Goal: Information Seeking & Learning: Find specific fact

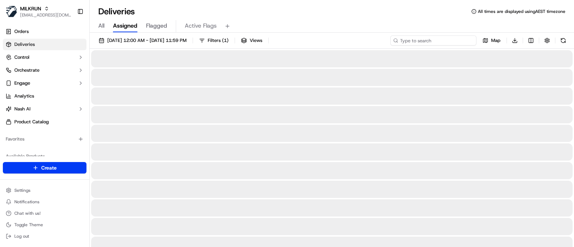
click at [436, 43] on input at bounding box center [434, 41] width 86 height 10
paste input "Sarah Wilkinson"
type input "Sarah Wilkinson"
click at [178, 39] on span "22/09/2025 12:00 AM - 22/09/2025 11:59 PM" at bounding box center [146, 40] width 79 height 6
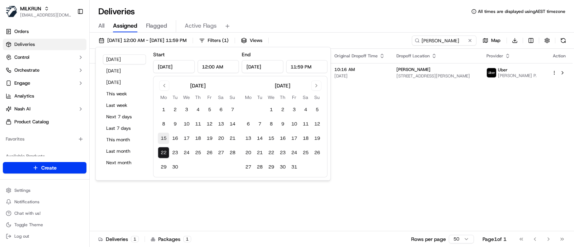
click at [162, 137] on button "15" at bounding box center [163, 138] width 11 height 11
type input "Sep 15, 2025"
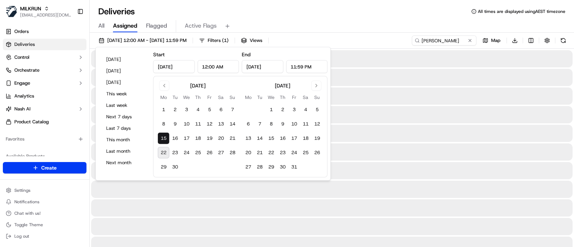
click at [162, 137] on button "15" at bounding box center [163, 138] width 11 height 11
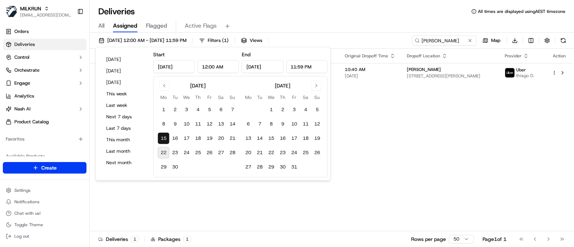
click at [407, 23] on div "All Assigned Flagged Active Flags" at bounding box center [332, 26] width 485 height 13
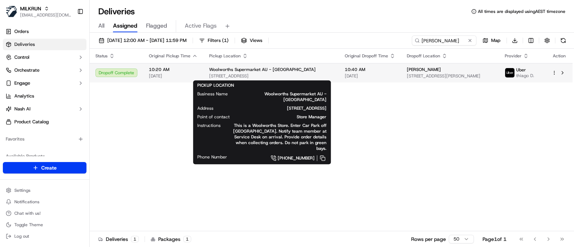
click at [311, 76] on span "[STREET_ADDRESS]" at bounding box center [271, 76] width 124 height 6
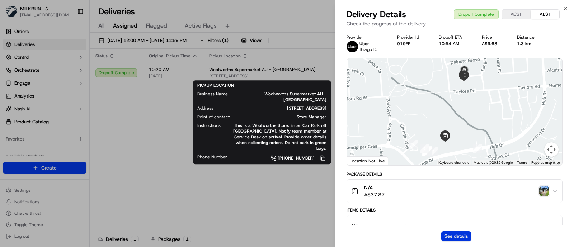
click at [456, 234] on button "See details" at bounding box center [456, 237] width 30 height 10
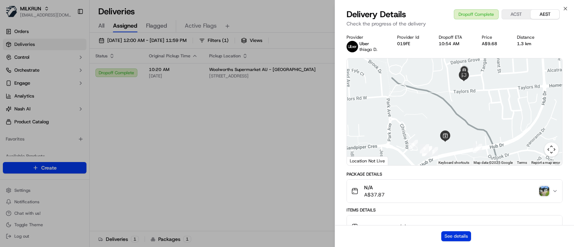
click at [463, 238] on button "See details" at bounding box center [456, 237] width 30 height 10
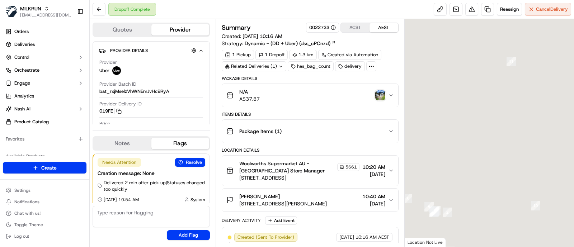
scroll to position [4, 0]
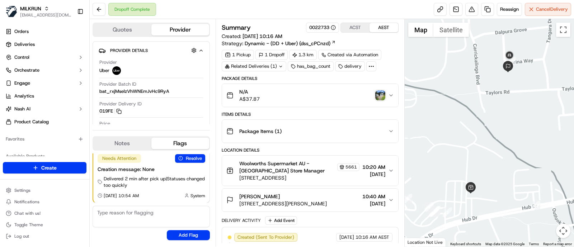
click at [539, 119] on div at bounding box center [490, 133] width 170 height 228
click at [42, 72] on button "Orchestrate" at bounding box center [45, 70] width 84 height 11
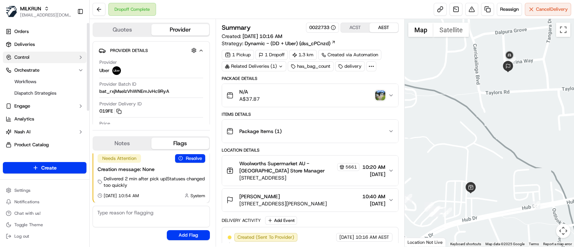
click at [43, 59] on button "Control" at bounding box center [45, 57] width 84 height 11
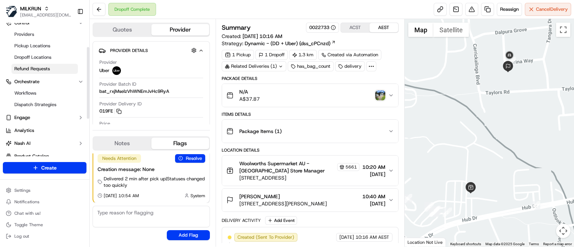
scroll to position [45, 0]
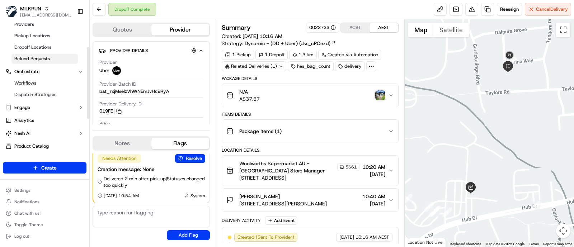
click at [39, 58] on span "Refund Requests" at bounding box center [32, 59] width 36 height 6
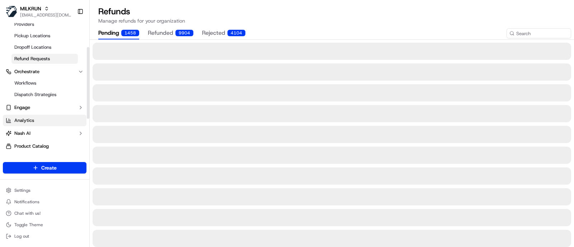
click at [34, 121] on link "Analytics" at bounding box center [45, 120] width 84 height 11
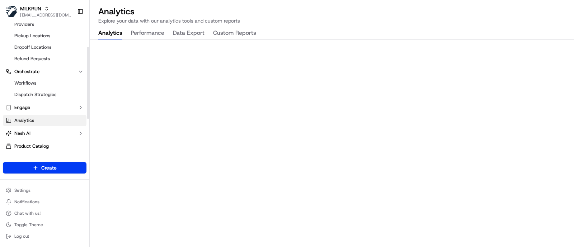
click at [241, 32] on button "Custom Reports" at bounding box center [234, 33] width 43 height 12
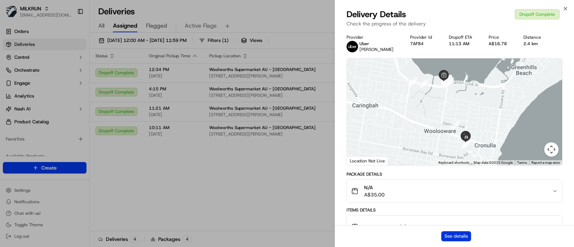
click at [457, 236] on button "See details" at bounding box center [456, 237] width 30 height 10
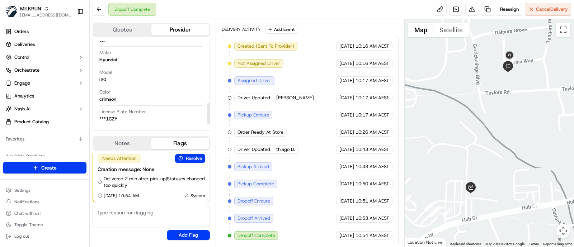
scroll to position [238, 0]
drag, startPoint x: 283, startPoint y: 96, endPoint x: 296, endPoint y: 96, distance: 13.3
click at [296, 96] on div "Driver Updated CRAIG T." at bounding box center [275, 98] width 83 height 9
copy span "[PERSON_NAME]"
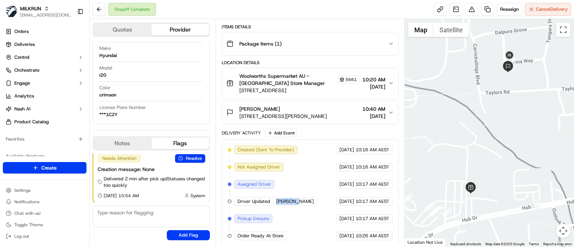
scroll to position [0, 0]
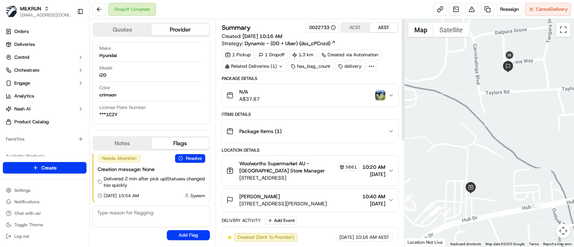
click at [310, 168] on span "Woolworths Supermarket AU - [GEOGRAPHIC_DATA] Store Manager" at bounding box center [287, 167] width 97 height 14
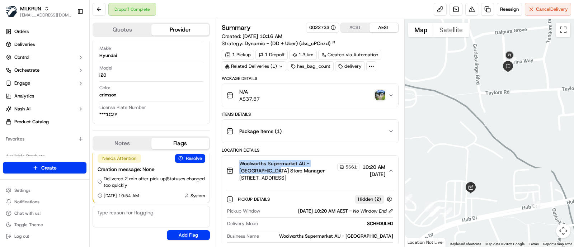
drag, startPoint x: 239, startPoint y: 162, endPoint x: 273, endPoint y: 170, distance: 35.3
click at [273, 170] on span "Woolworths Supermarket AU - [GEOGRAPHIC_DATA] Store Manager" at bounding box center [287, 167] width 97 height 14
copy span "Woolworths Supermarket AU - Aberfoyle Park"
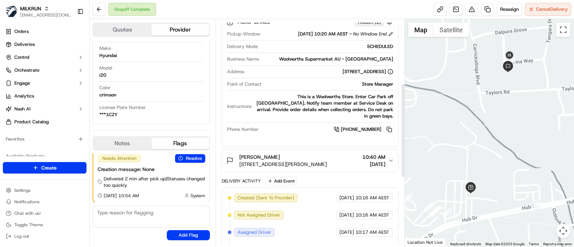
scroll to position [179, 0]
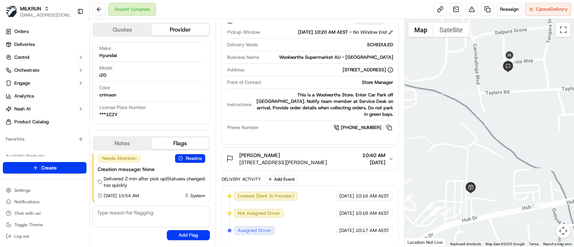
click at [388, 156] on icon "button" at bounding box center [391, 159] width 6 height 6
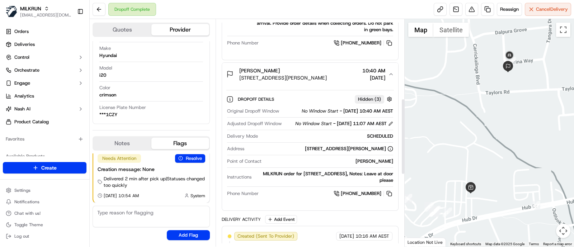
scroll to position [269, 0]
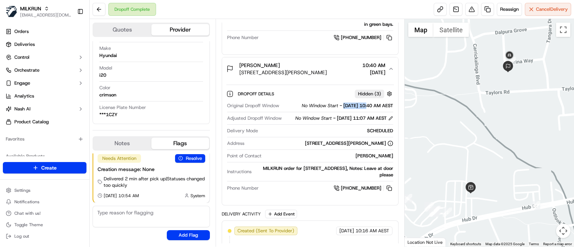
drag, startPoint x: 330, startPoint y: 97, endPoint x: 357, endPoint y: 98, distance: 27.6
click at [357, 103] on span "15/09/2025 10:40 AM AEST" at bounding box center [368, 106] width 50 height 6
copy span "[DATE]"
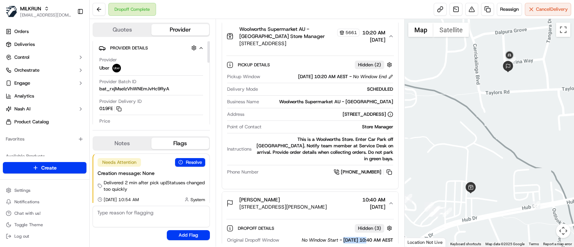
scroll to position [0, 0]
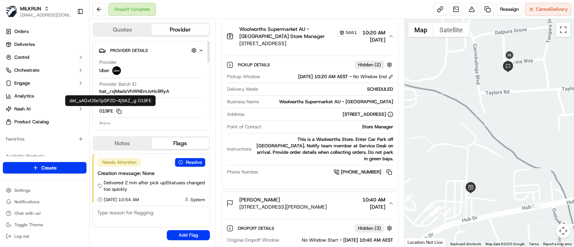
click at [106, 108] on button "019FE Copy del_sAGxfJ5eTpSPZD-4j9AZ_g 019FE" at bounding box center [110, 111] width 22 height 6
copy button "019FE"
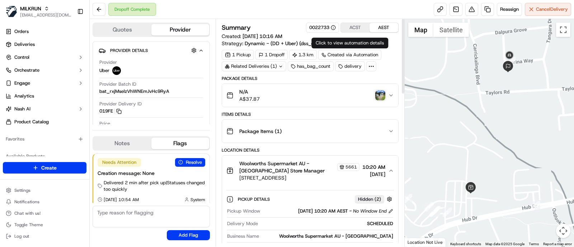
click at [373, 65] on icon at bounding box center [371, 66] width 6 height 6
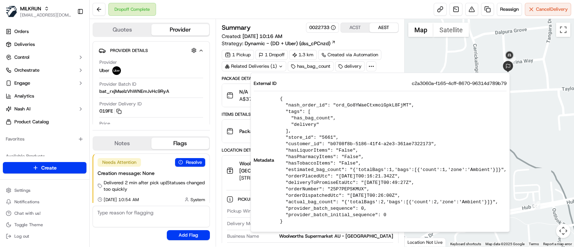
click at [432, 82] on span "c2a3060a-f165-4cff-8670-96314d789b79" at bounding box center [459, 83] width 95 height 6
copy span "c2a3060a-f165-4cff-8670-96314d789b79"
click at [393, 55] on div "1 Pickup 1 Dropoff 1.3 km Created via Automation Related Deliveries (1) has_bag…" at bounding box center [310, 61] width 177 height 22
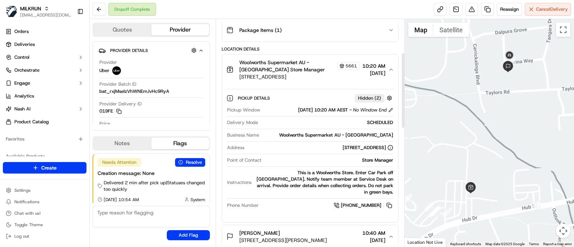
scroll to position [89, 0]
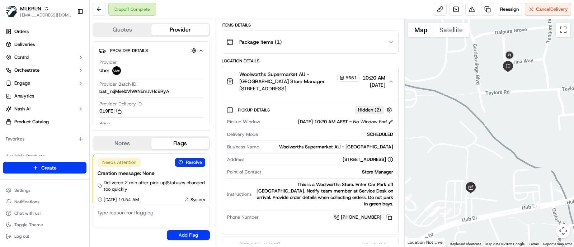
click at [392, 80] on icon "button" at bounding box center [391, 82] width 6 height 6
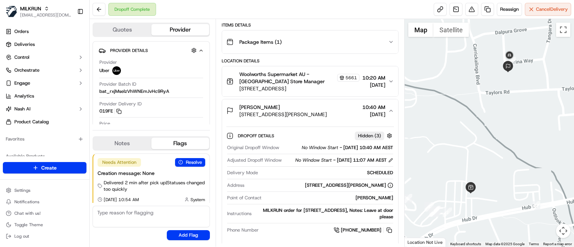
click at [316, 117] on span "[STREET_ADDRESS][PERSON_NAME]" at bounding box center [283, 114] width 88 height 7
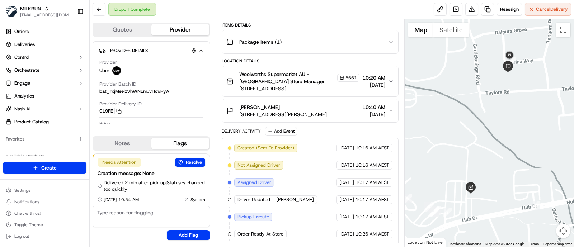
click at [314, 116] on span "[STREET_ADDRESS][PERSON_NAME]" at bounding box center [283, 114] width 88 height 7
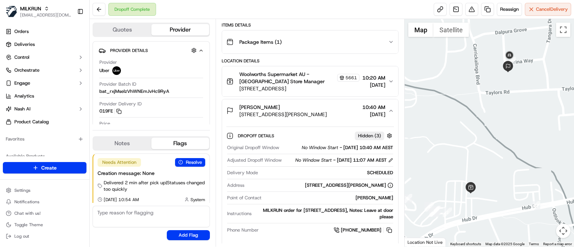
drag, startPoint x: 243, startPoint y: 116, endPoint x: 343, endPoint y: 116, distance: 100.9
click at [343, 116] on div "Sarah Wilkinson 12 Narina Way, Aberfoyle Park, SA 5159, AU 10:40 AM 15/09/2025" at bounding box center [307, 111] width 162 height 14
copy span "[STREET_ADDRESS][PERSON_NAME]"
